Goal: Task Accomplishment & Management: Use online tool/utility

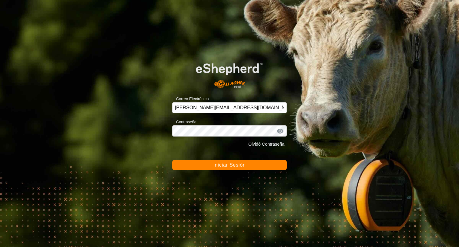
click at [238, 164] on span "Iniciar Sesión" at bounding box center [229, 164] width 32 height 5
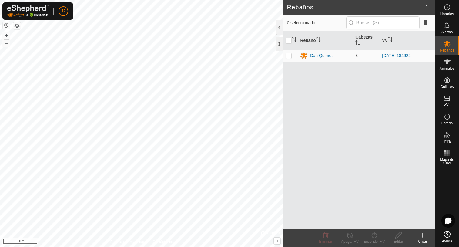
click at [278, 46] on div at bounding box center [279, 44] width 7 height 15
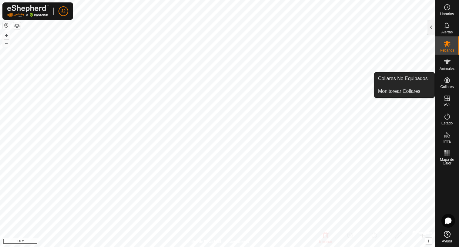
click at [443, 82] on icon at bounding box center [446, 79] width 7 height 7
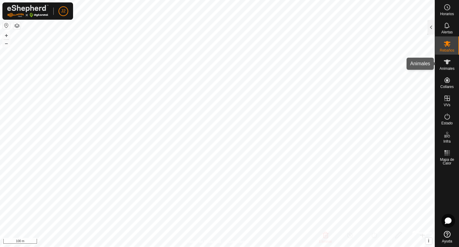
click at [444, 65] on icon at bounding box center [446, 61] width 7 height 7
click at [429, 27] on div at bounding box center [430, 27] width 7 height 15
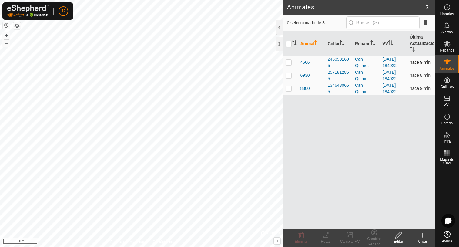
click at [287, 63] on p-checkbox at bounding box center [288, 62] width 6 height 5
checkbox input "true"
click at [325, 237] on icon at bounding box center [325, 234] width 5 height 5
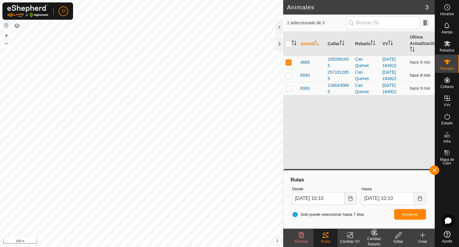
click at [287, 75] on p-checkbox at bounding box center [288, 75] width 6 height 5
checkbox input "true"
click at [285, 62] on td at bounding box center [290, 62] width 15 height 13
checkbox input "false"
click at [412, 213] on span "Generar" at bounding box center [409, 214] width 17 height 5
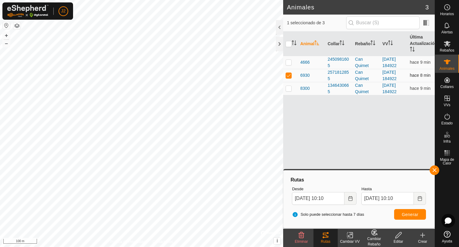
click at [290, 74] on p-checkbox at bounding box center [288, 75] width 6 height 5
checkbox input "false"
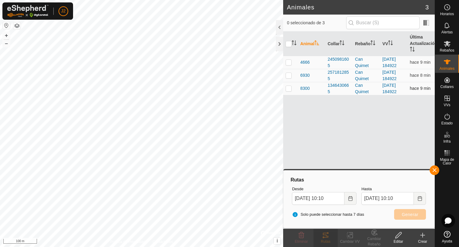
click at [290, 89] on p-checkbox at bounding box center [288, 88] width 6 height 5
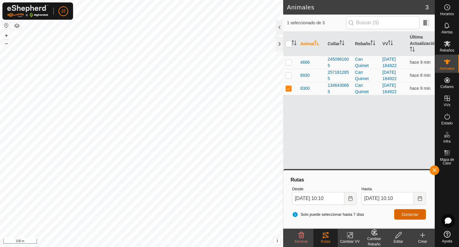
click at [400, 214] on button "Generar" at bounding box center [410, 214] width 32 height 11
click at [436, 172] on button "button" at bounding box center [434, 170] width 10 height 10
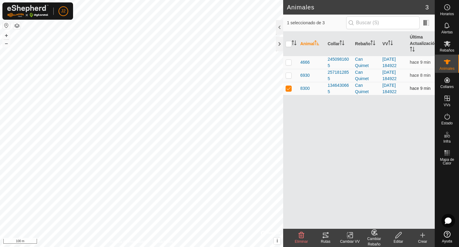
click at [288, 91] on p-tablecheckbox at bounding box center [288, 88] width 6 height 5
checkbox input "false"
click at [280, 32] on div at bounding box center [279, 27] width 7 height 15
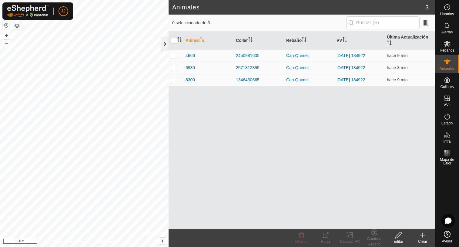
click at [163, 46] on div at bounding box center [164, 44] width 7 height 15
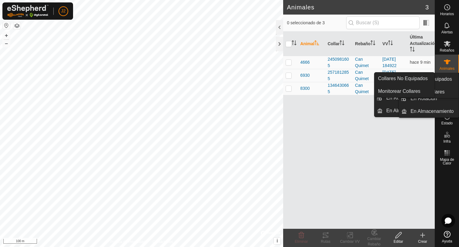
click at [447, 80] on icon at bounding box center [446, 79] width 5 height 5
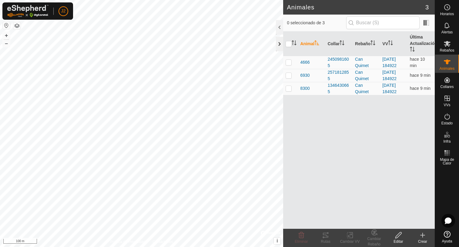
click at [276, 42] on div at bounding box center [279, 44] width 7 height 15
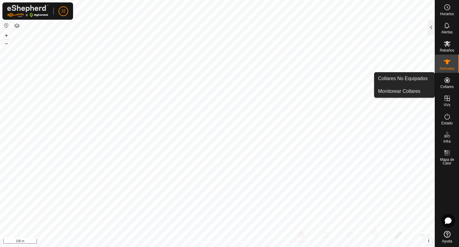
click at [452, 83] on es-neckbands-svg-icon at bounding box center [446, 80] width 11 height 10
click at [449, 83] on icon at bounding box center [446, 79] width 7 height 7
click at [414, 79] on link "Collares No Equipados" at bounding box center [404, 78] width 60 height 12
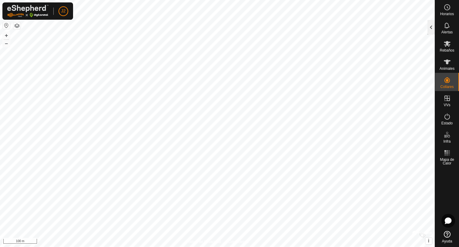
click at [430, 32] on div at bounding box center [430, 27] width 7 height 15
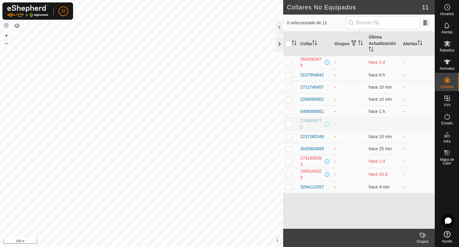
click at [280, 42] on div at bounding box center [279, 44] width 7 height 15
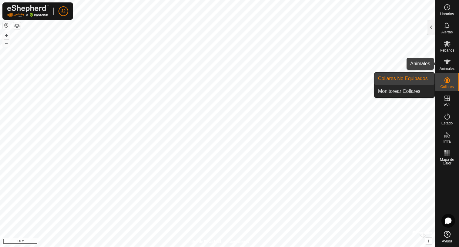
click at [448, 67] on span "Animales" at bounding box center [446, 69] width 15 height 4
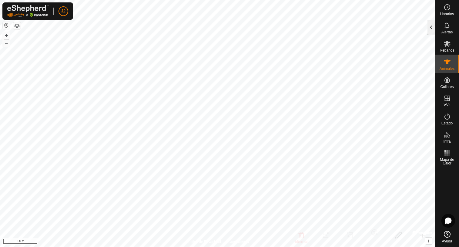
click at [428, 29] on div at bounding box center [430, 27] width 7 height 15
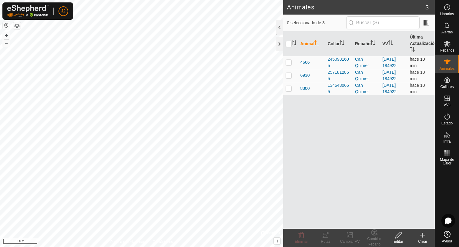
click at [291, 64] on p-tablecheckbox at bounding box center [288, 62] width 6 height 5
checkbox input "true"
click at [338, 60] on div "2450981605" at bounding box center [339, 62] width 22 height 13
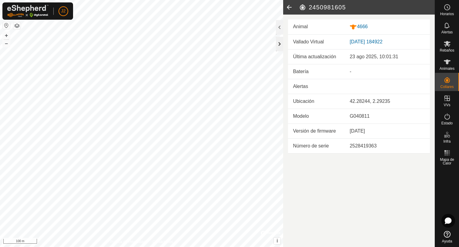
click at [279, 45] on div at bounding box center [279, 44] width 7 height 15
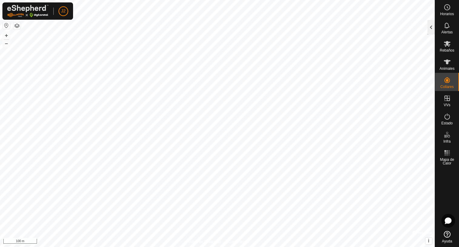
click at [429, 30] on div at bounding box center [430, 27] width 7 height 15
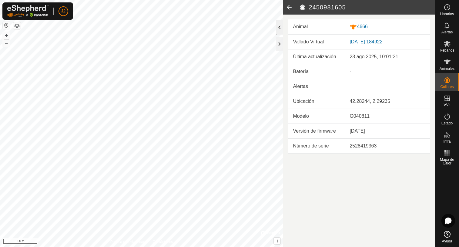
click at [280, 30] on div at bounding box center [279, 27] width 7 height 15
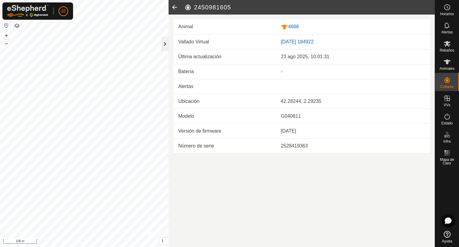
click at [165, 43] on div at bounding box center [164, 44] width 7 height 15
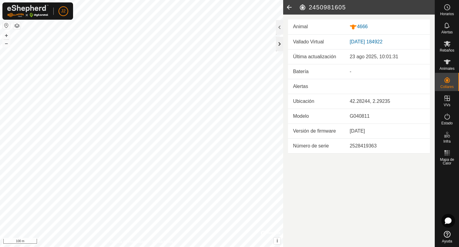
click at [279, 47] on div at bounding box center [279, 44] width 7 height 15
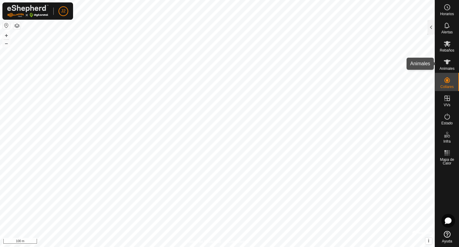
click at [445, 65] on es-animals-svg-icon at bounding box center [446, 62] width 11 height 10
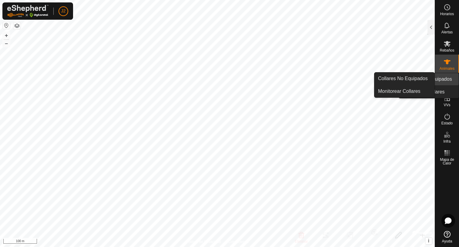
click at [445, 79] on icon at bounding box center [446, 79] width 7 height 7
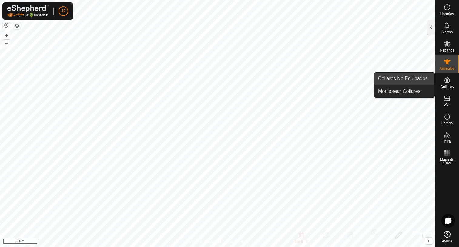
click at [409, 77] on link "Collares No Equipados" at bounding box center [404, 78] width 60 height 12
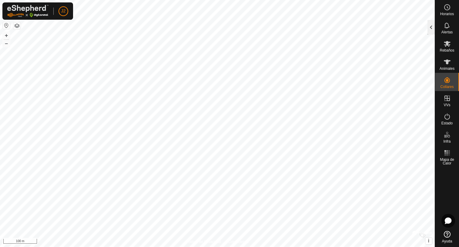
click at [431, 28] on div at bounding box center [430, 27] width 7 height 15
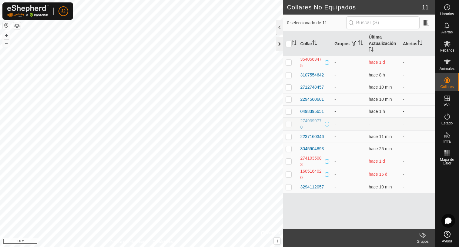
click at [281, 44] on div at bounding box center [279, 44] width 7 height 15
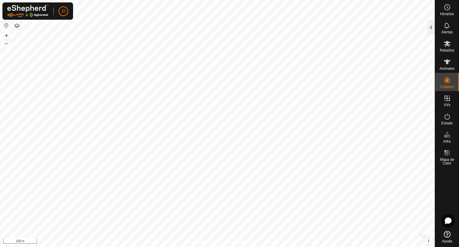
click at [432, 32] on div at bounding box center [430, 27] width 7 height 15
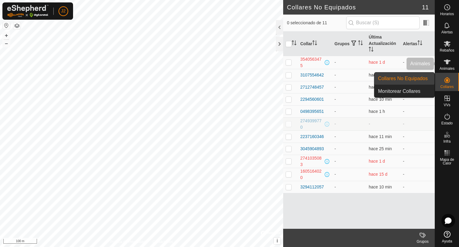
click at [448, 60] on icon at bounding box center [447, 61] width 7 height 5
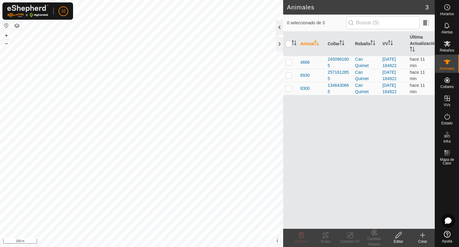
click at [281, 25] on div at bounding box center [279, 27] width 7 height 15
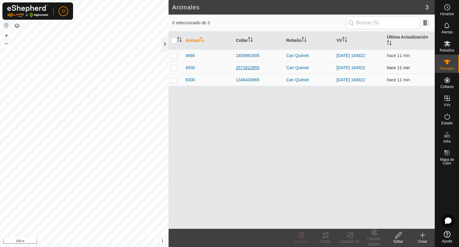
click at [256, 69] on div "2571812855" at bounding box center [258, 68] width 45 height 6
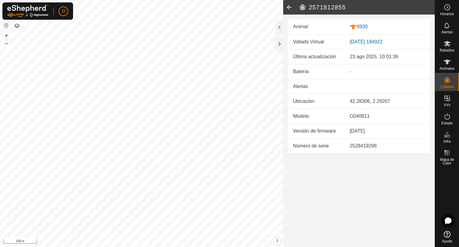
click at [290, 8] on icon at bounding box center [289, 7] width 12 height 15
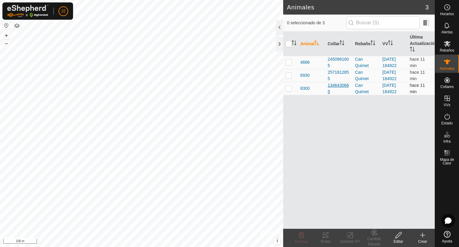
click at [331, 87] on div "1346430665" at bounding box center [339, 88] width 22 height 13
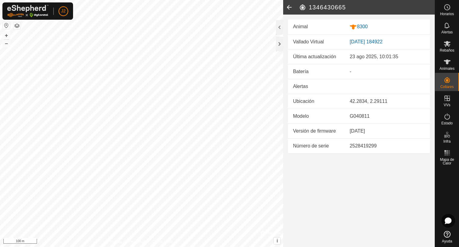
click at [289, 5] on icon at bounding box center [289, 7] width 12 height 15
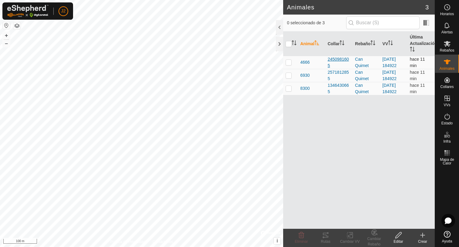
click at [341, 60] on div "2450981605" at bounding box center [339, 62] width 22 height 13
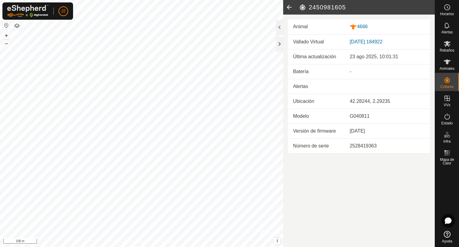
click at [290, 8] on icon at bounding box center [289, 7] width 12 height 15
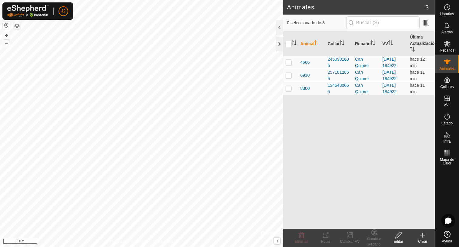
click at [279, 46] on div at bounding box center [279, 44] width 7 height 15
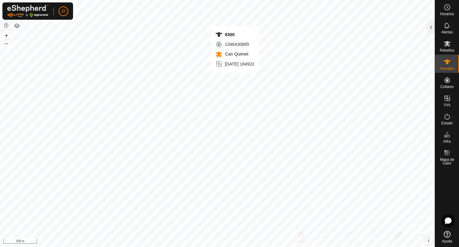
checkbox input "true"
click at [432, 32] on div at bounding box center [430, 27] width 7 height 15
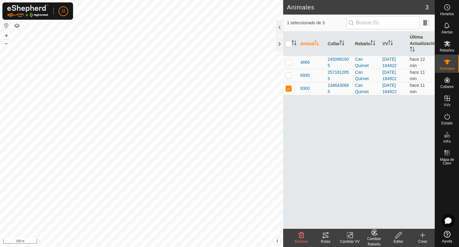
click at [325, 237] on icon at bounding box center [325, 234] width 5 height 5
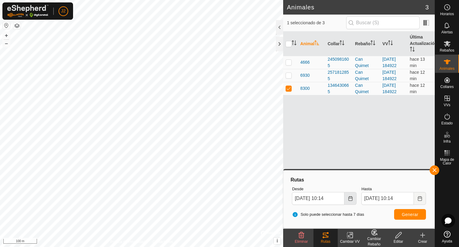
click at [348, 199] on icon "Choose Date" at bounding box center [350, 198] width 5 height 5
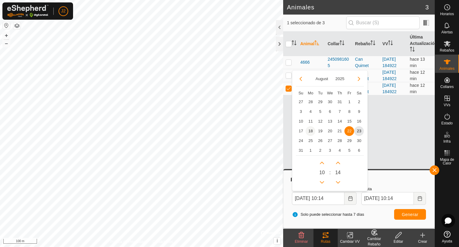
click at [311, 132] on span "18" at bounding box center [310, 131] width 10 height 10
type input "[DATE] 10:14"
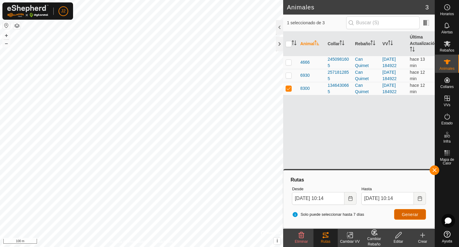
click at [407, 216] on span "Generar" at bounding box center [409, 214] width 17 height 5
checkbox input "true"
click at [412, 216] on span "Generar" at bounding box center [409, 214] width 17 height 5
click at [288, 90] on p-checkbox at bounding box center [288, 88] width 6 height 5
checkbox input "true"
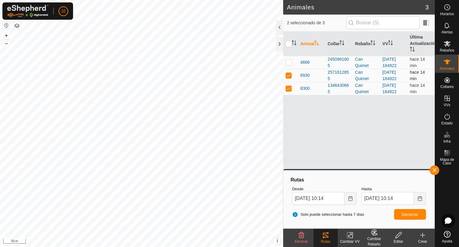
click at [289, 76] on p-checkbox at bounding box center [288, 75] width 6 height 5
checkbox input "false"
click at [409, 214] on span "Generar" at bounding box center [409, 214] width 17 height 5
click at [435, 171] on button "button" at bounding box center [434, 170] width 10 height 10
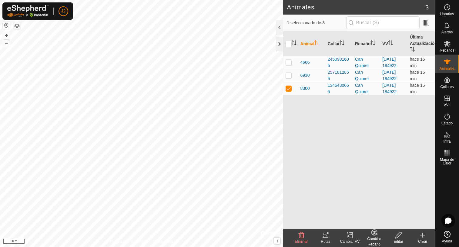
click at [280, 46] on div at bounding box center [279, 44] width 7 height 15
